Goal: Check status: Check status

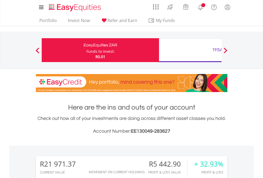
scroll to position [51, 83]
click at [86, 50] on div "Funds to invest:" at bounding box center [100, 51] width 28 height 5
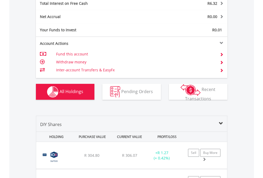
scroll to position [613, 0]
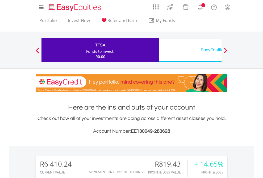
scroll to position [51, 83]
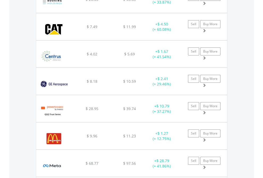
scroll to position [51, 83]
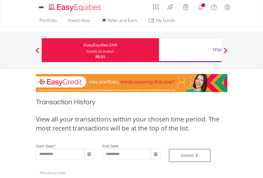
type input "**********"
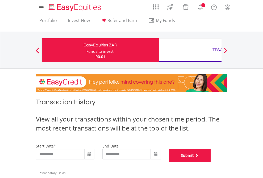
click at [211, 162] on button "Submit" at bounding box center [190, 155] width 42 height 13
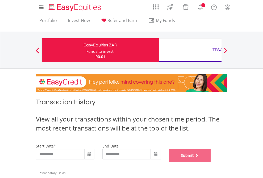
scroll to position [216, 0]
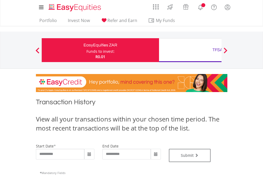
click at [190, 50] on div "TFSA" at bounding box center [217, 49] width 111 height 7
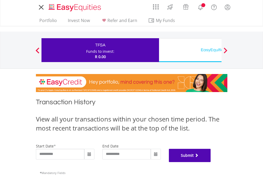
click at [211, 162] on button "Submit" at bounding box center [190, 155] width 42 height 13
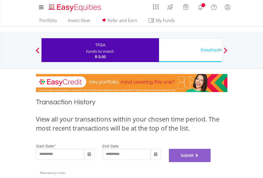
scroll to position [216, 0]
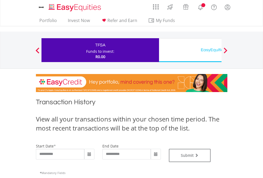
click at [190, 50] on div "EasyEquities USD" at bounding box center [217, 49] width 111 height 7
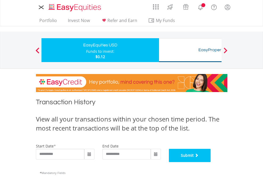
click at [211, 162] on button "Submit" at bounding box center [190, 155] width 42 height 13
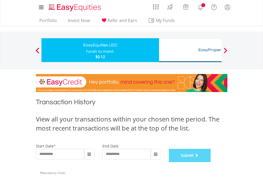
scroll to position [216, 0]
